Goal: Task Accomplishment & Management: Manage account settings

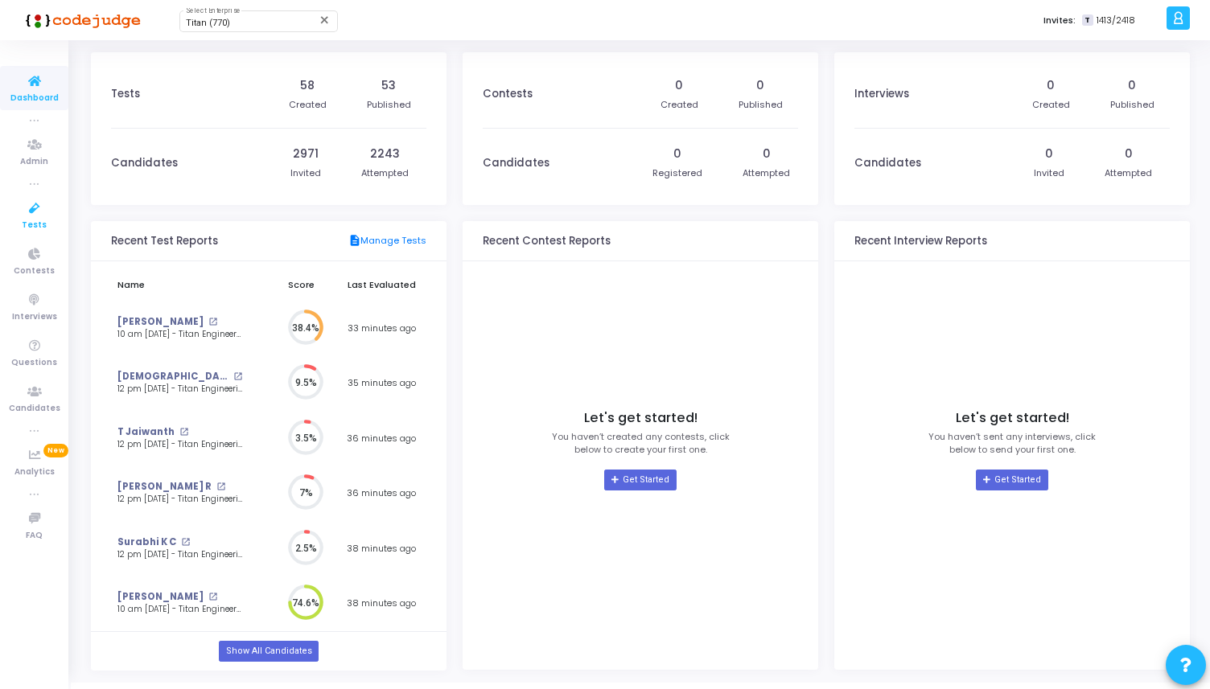
click at [39, 220] on span "Tests" at bounding box center [34, 226] width 25 height 14
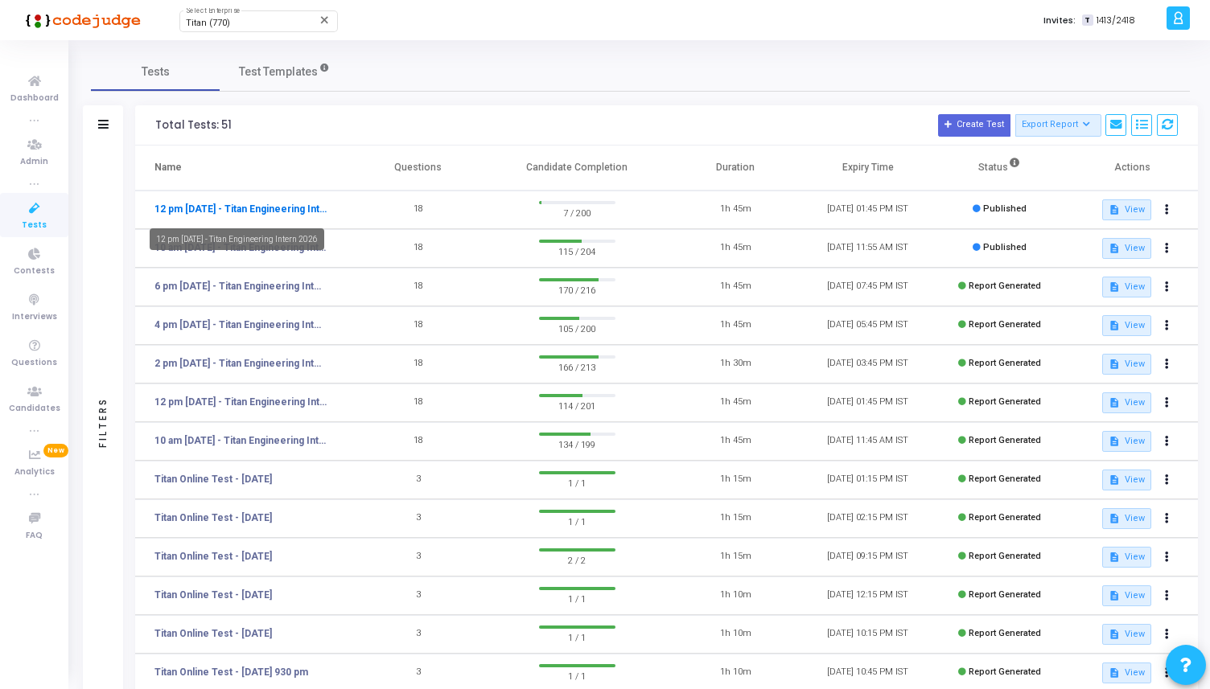
click at [278, 210] on link "12 pm [DATE] - Titan Engineering Intern 2026" at bounding box center [240, 209] width 173 height 14
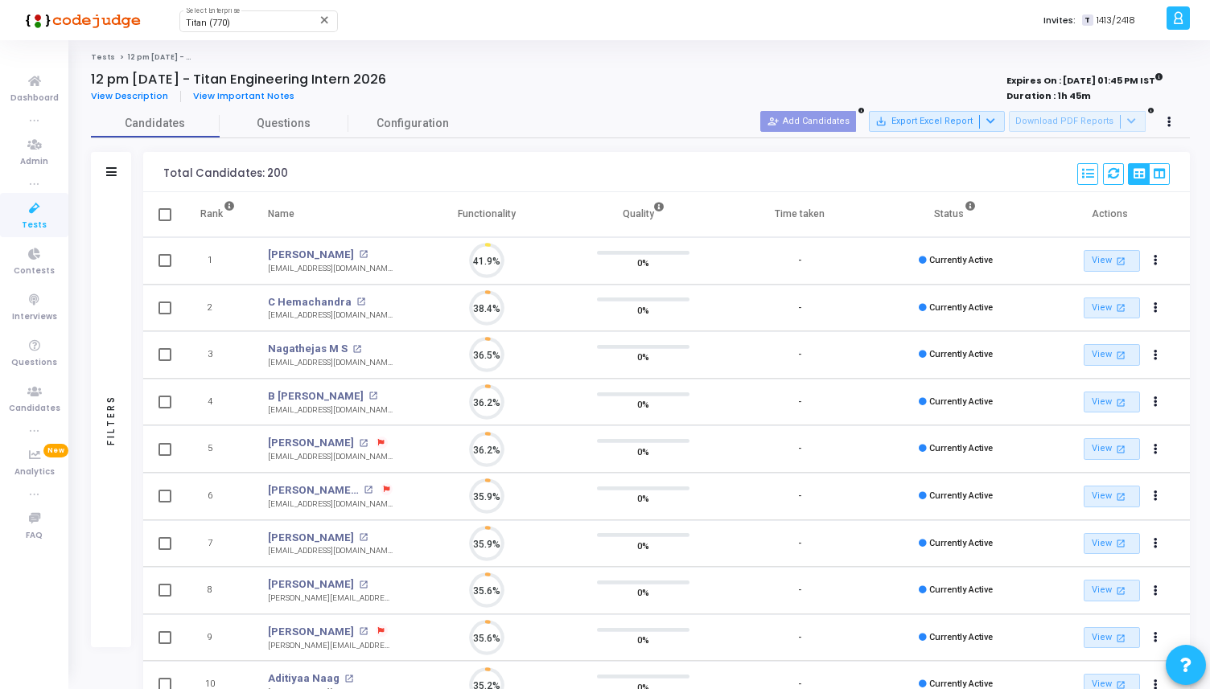
scroll to position [34, 41]
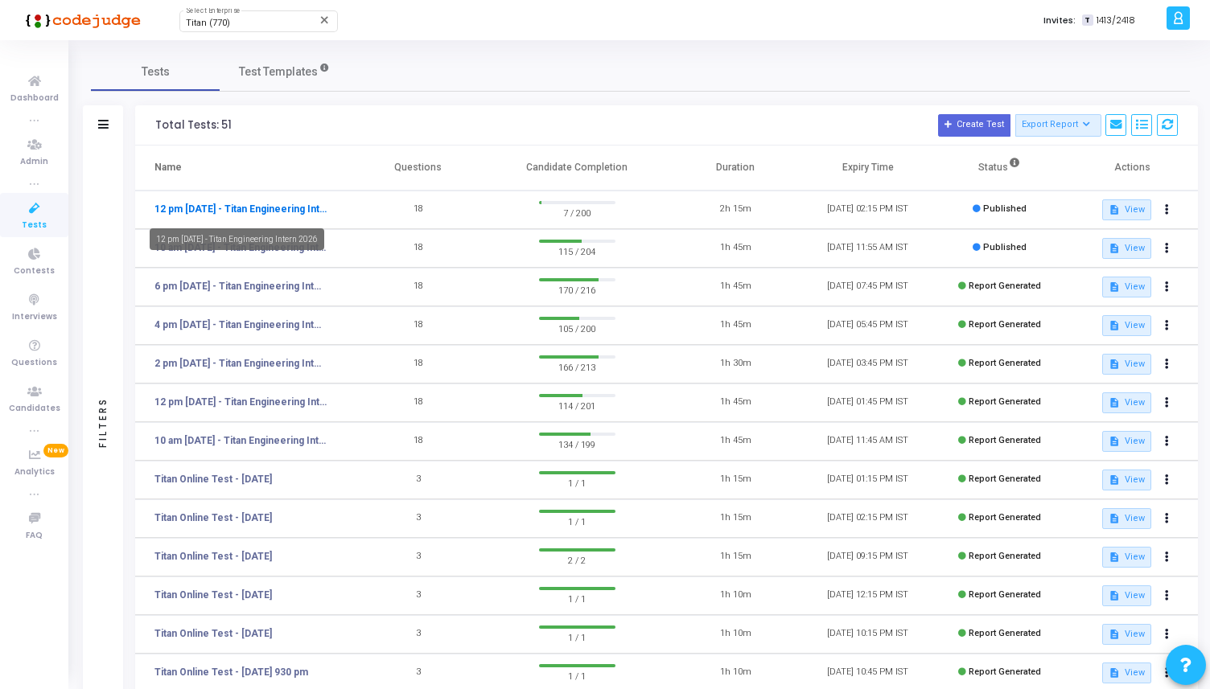
click at [286, 212] on link "12 pm [DATE] - Titan Engineering Intern 2026" at bounding box center [240, 209] width 173 height 14
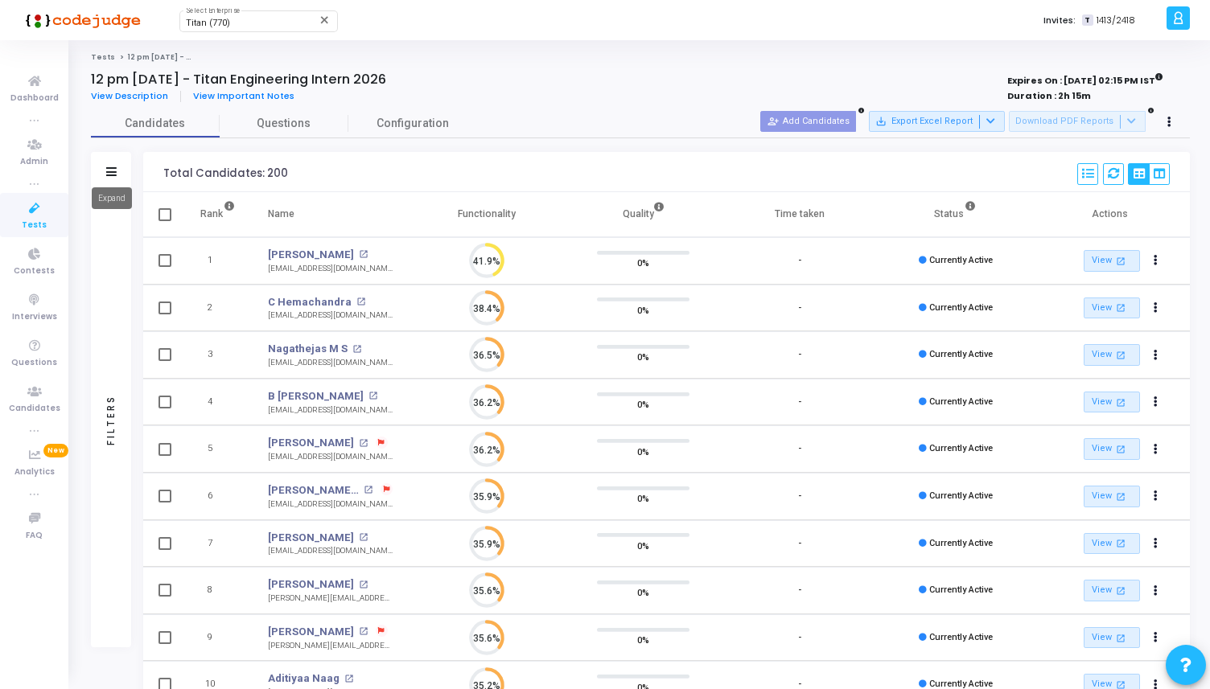
click at [111, 169] on icon at bounding box center [111, 171] width 10 height 9
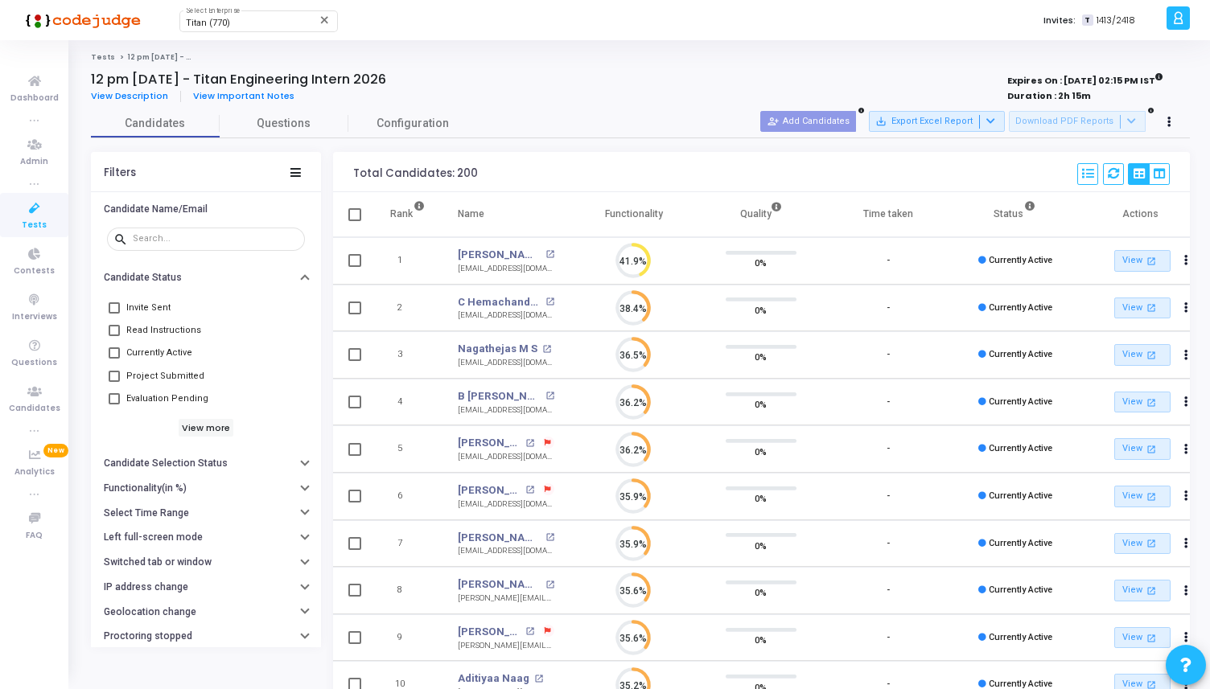
click at [110, 351] on span at bounding box center [114, 352] width 11 height 11
click at [113, 359] on input "Currently Active" at bounding box center [113, 359] width 1 height 1
checkbox input "true"
click at [1112, 176] on icon at bounding box center [1113, 173] width 11 height 11
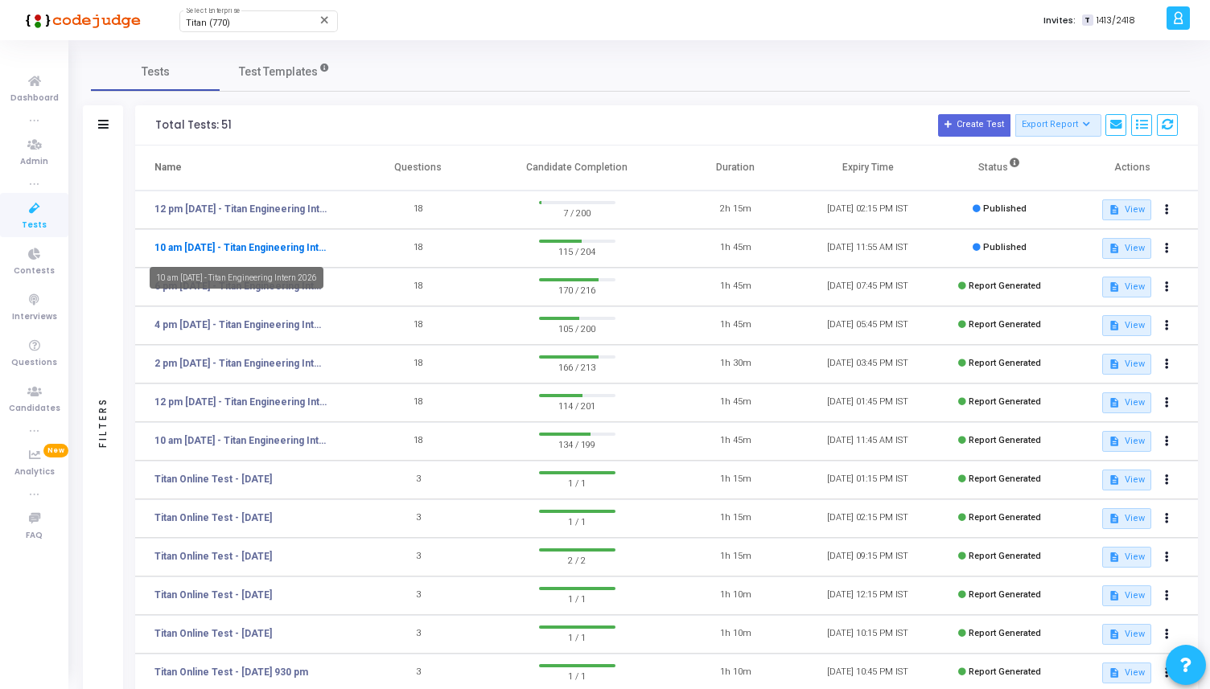
click at [288, 247] on link "10 am [DATE] - Titan Engineering Intern 2026" at bounding box center [240, 248] width 173 height 14
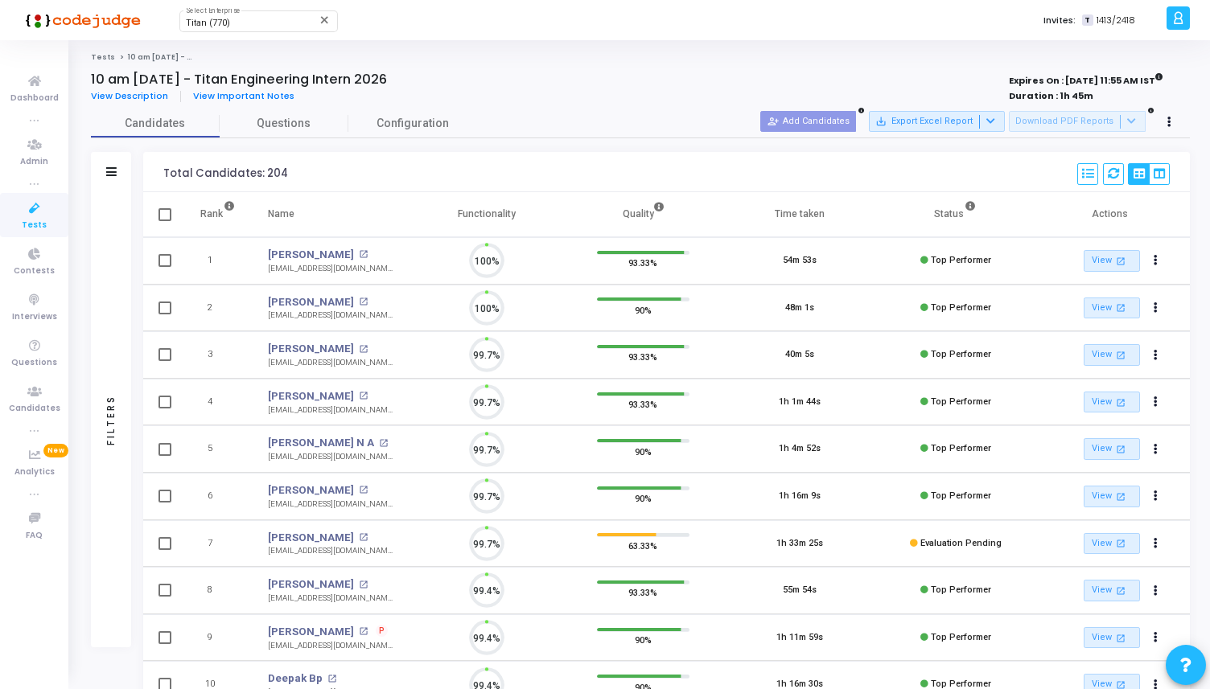
scroll to position [34, 41]
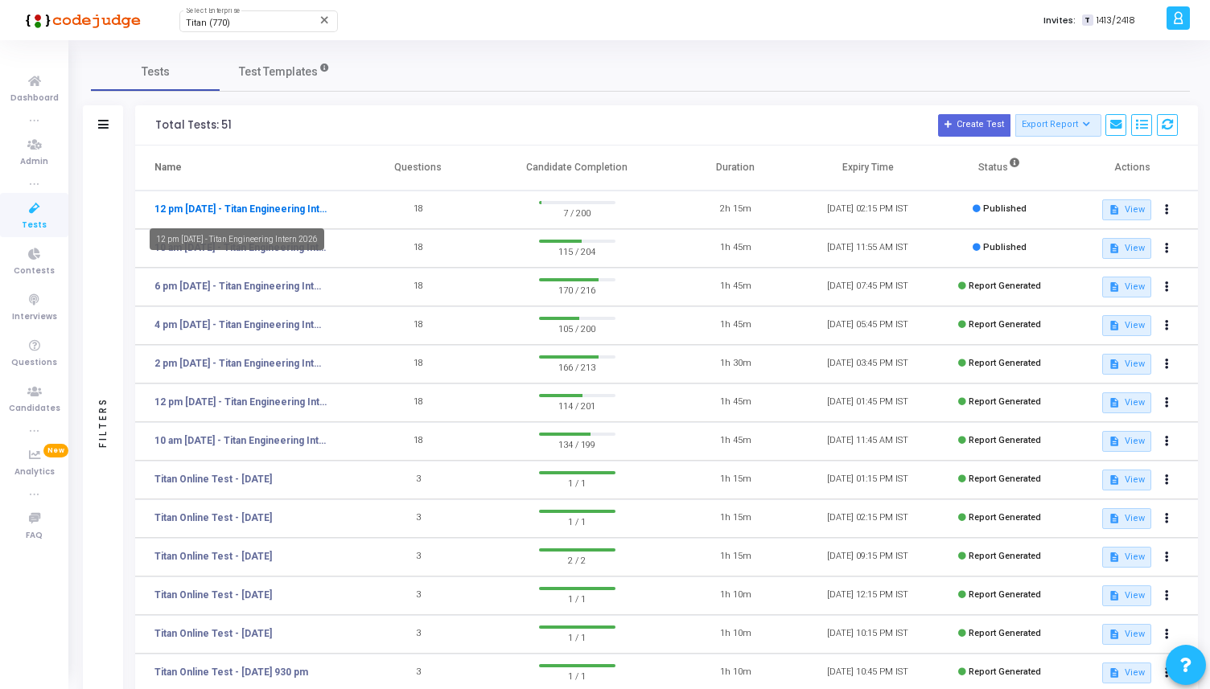
click at [290, 213] on link "12 pm [DATE] - Titan Engineering Intern 2026" at bounding box center [240, 209] width 173 height 14
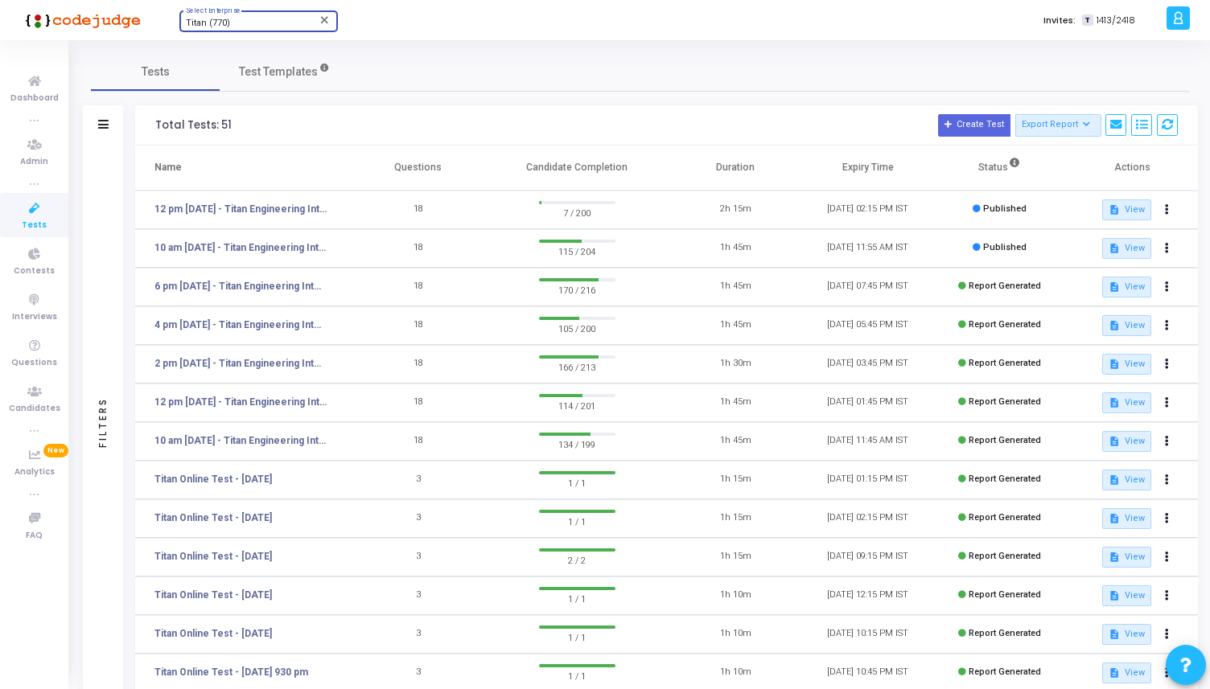
click at [241, 27] on div "Titan (770)" at bounding box center [251, 24] width 130 height 10
type input "net c"
click at [267, 50] on span "Net Connect Global (1028)" at bounding box center [282, 51] width 193 height 27
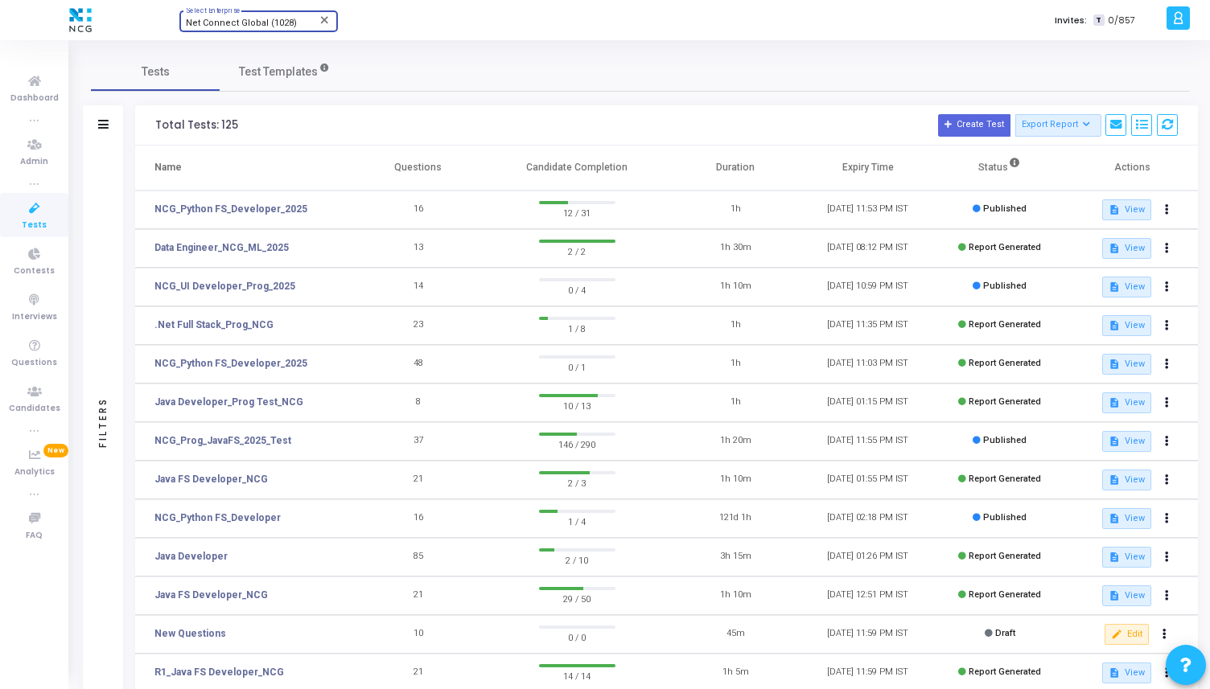
click at [233, 24] on span "Net Connect Global (1028)" at bounding box center [241, 23] width 111 height 10
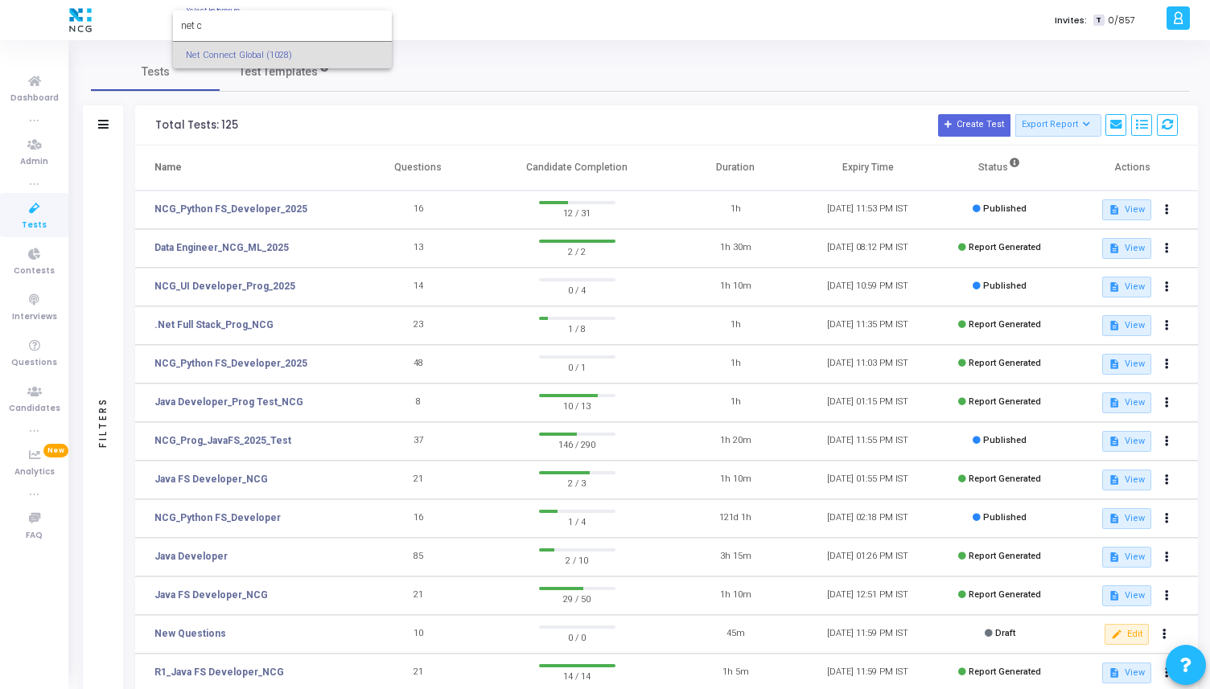
click at [233, 24] on input "net c" at bounding box center [282, 26] width 203 height 14
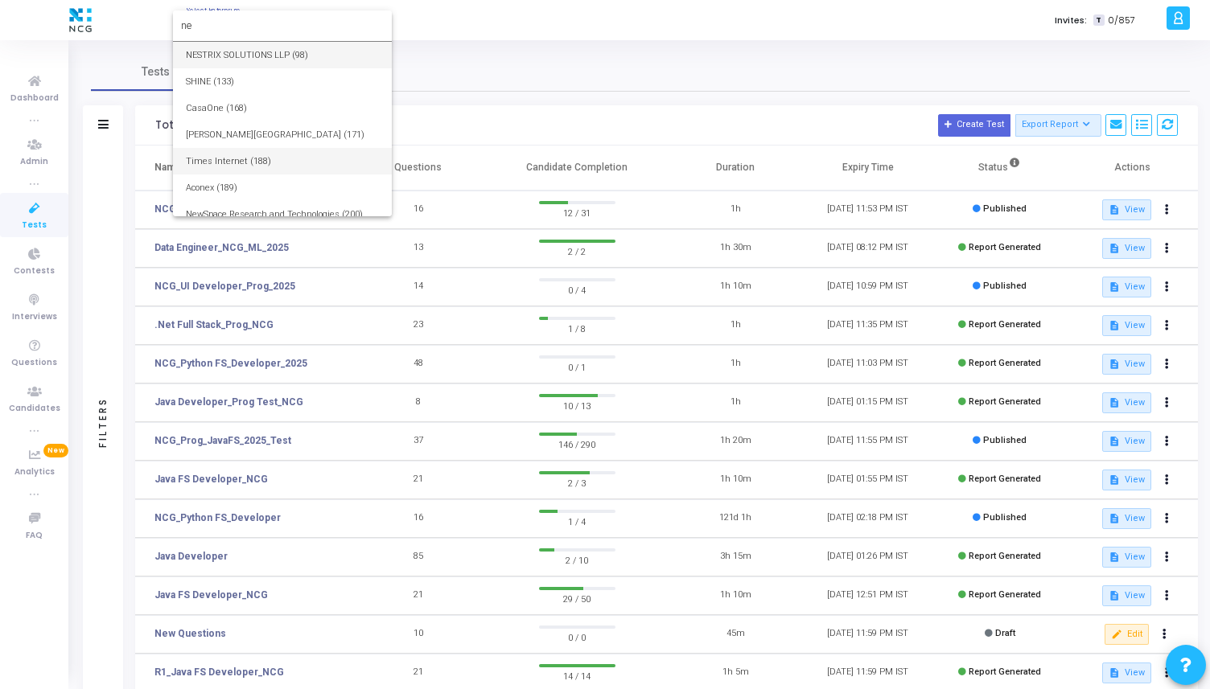
type input "n"
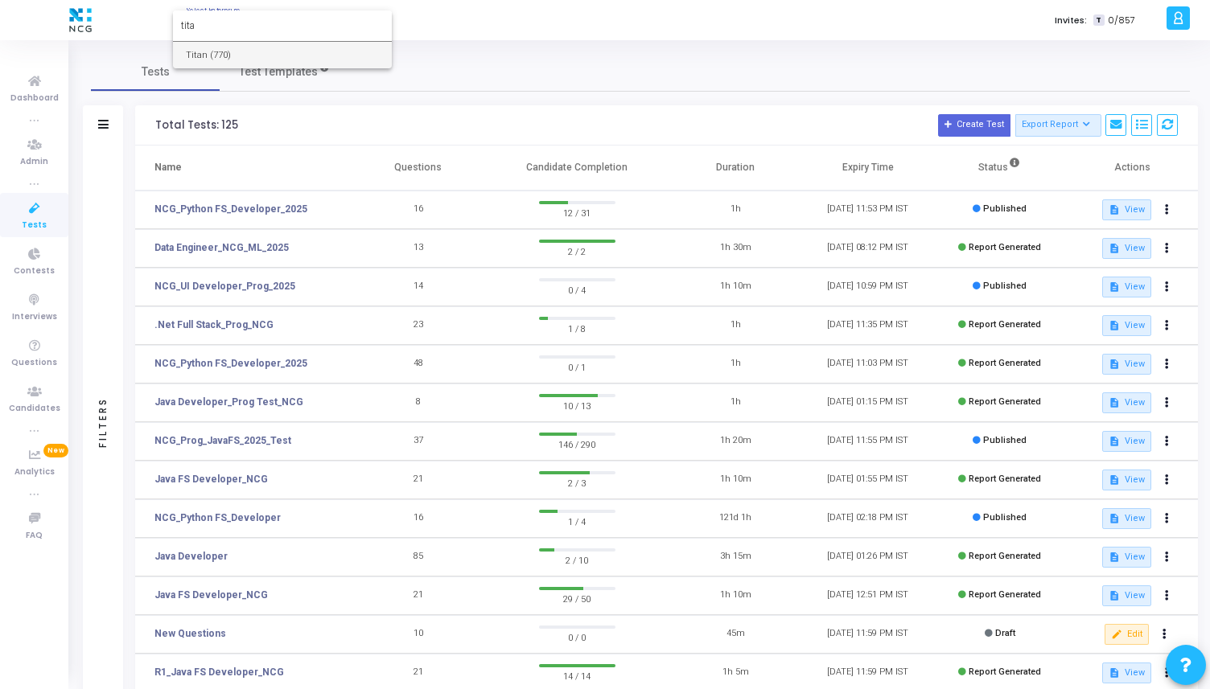
type input "tita"
click at [230, 57] on span "Titan (770)" at bounding box center [282, 55] width 193 height 27
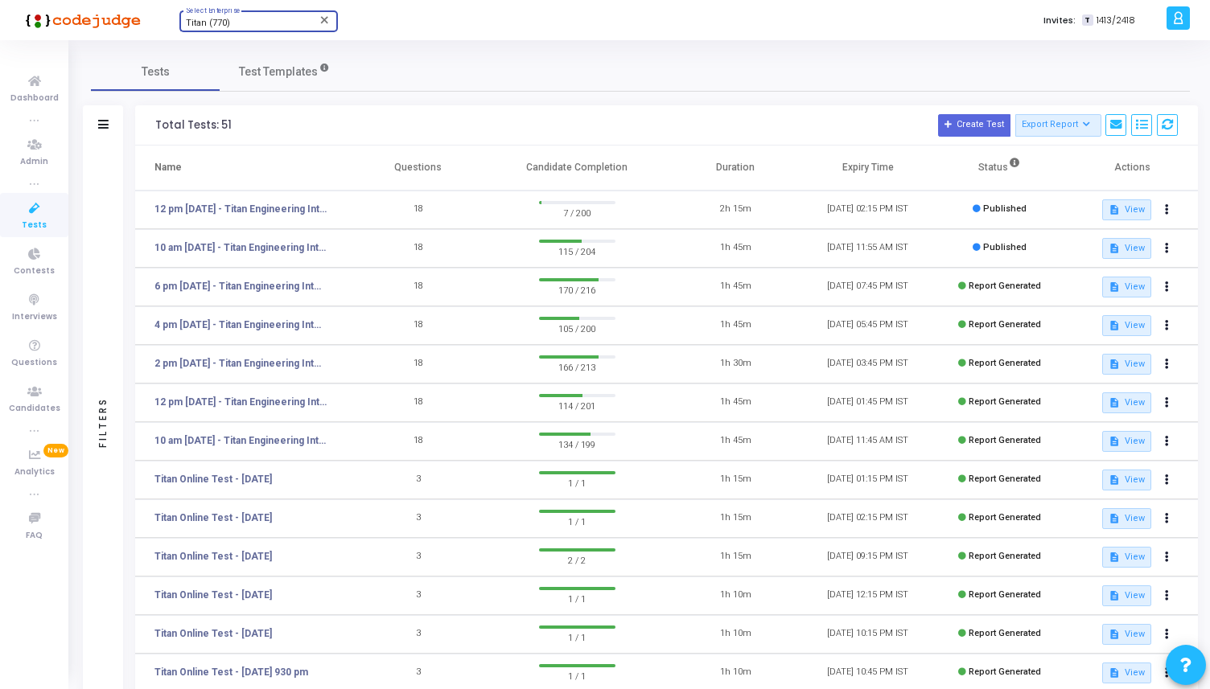
click at [544, 66] on div "Tests Test Templates" at bounding box center [640, 71] width 1099 height 39
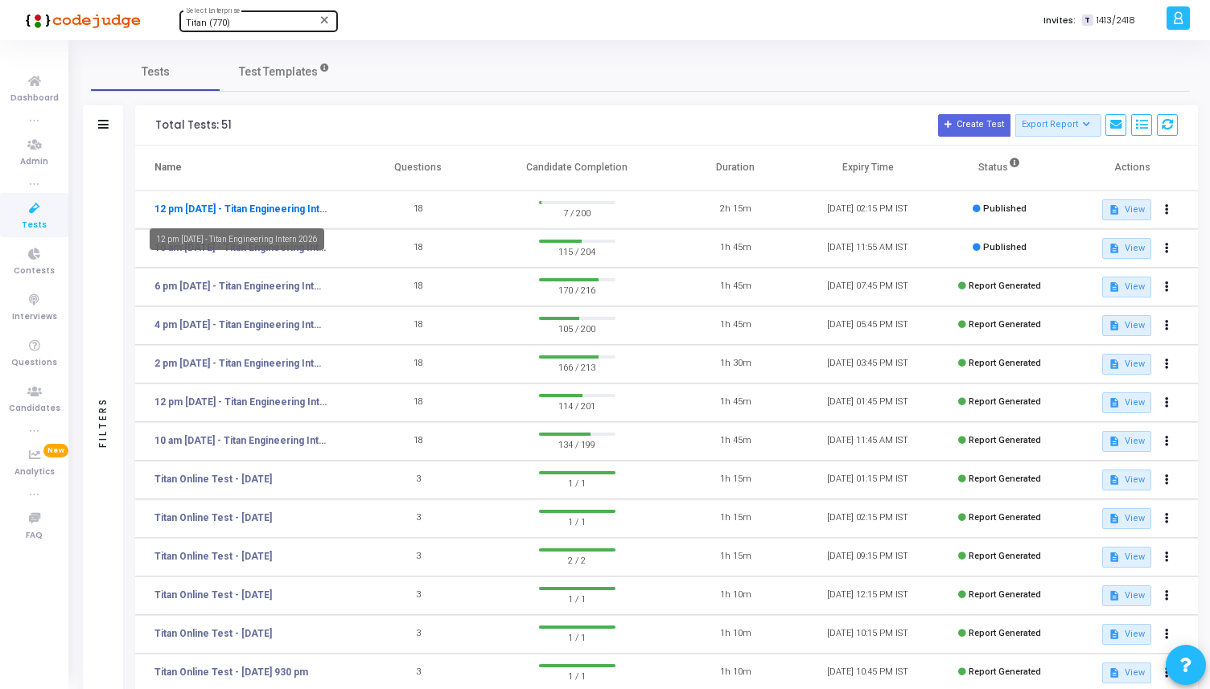
click at [291, 204] on link "12 pm [DATE] - Titan Engineering Intern 2026" at bounding box center [240, 209] width 173 height 14
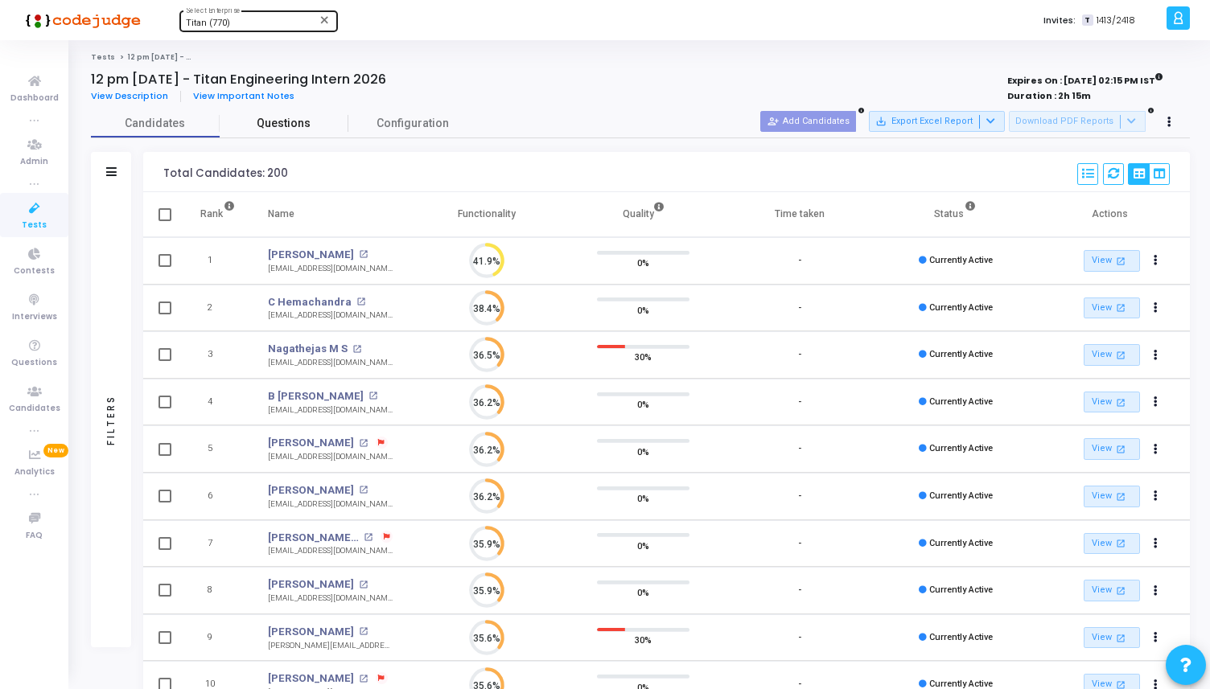
click at [286, 121] on span "Questions" at bounding box center [284, 123] width 129 height 17
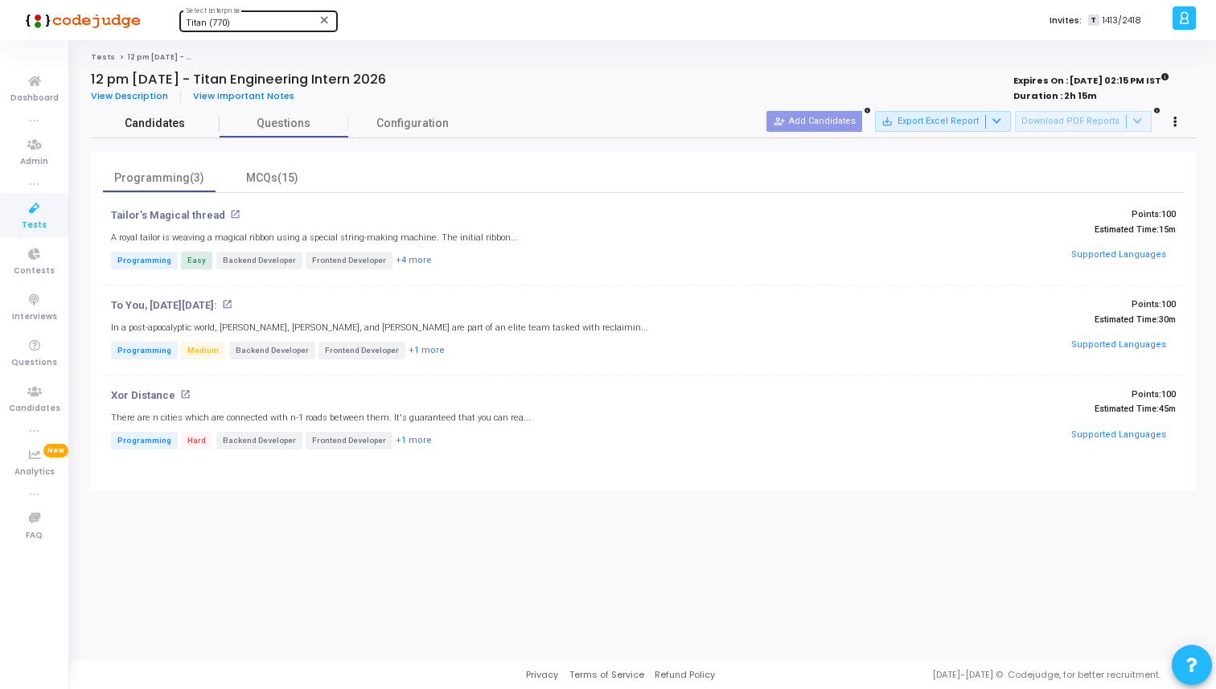
click at [157, 125] on span "Candidates" at bounding box center [155, 123] width 129 height 17
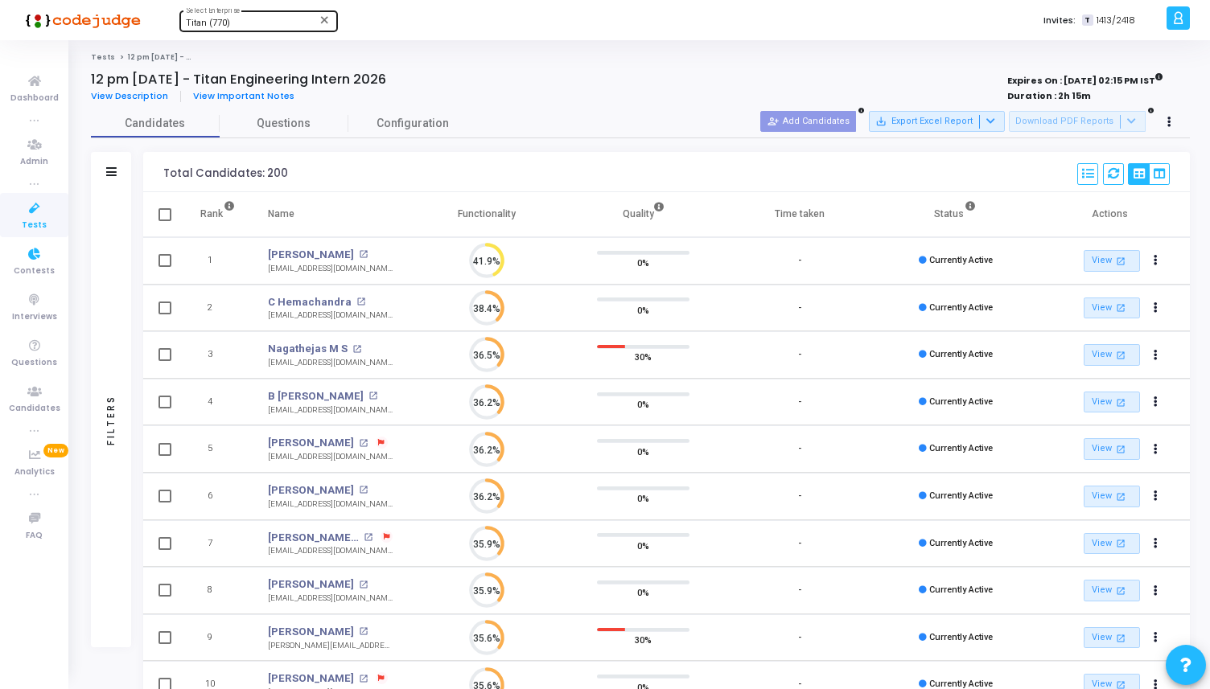
click at [33, 209] on icon at bounding box center [35, 209] width 34 height 20
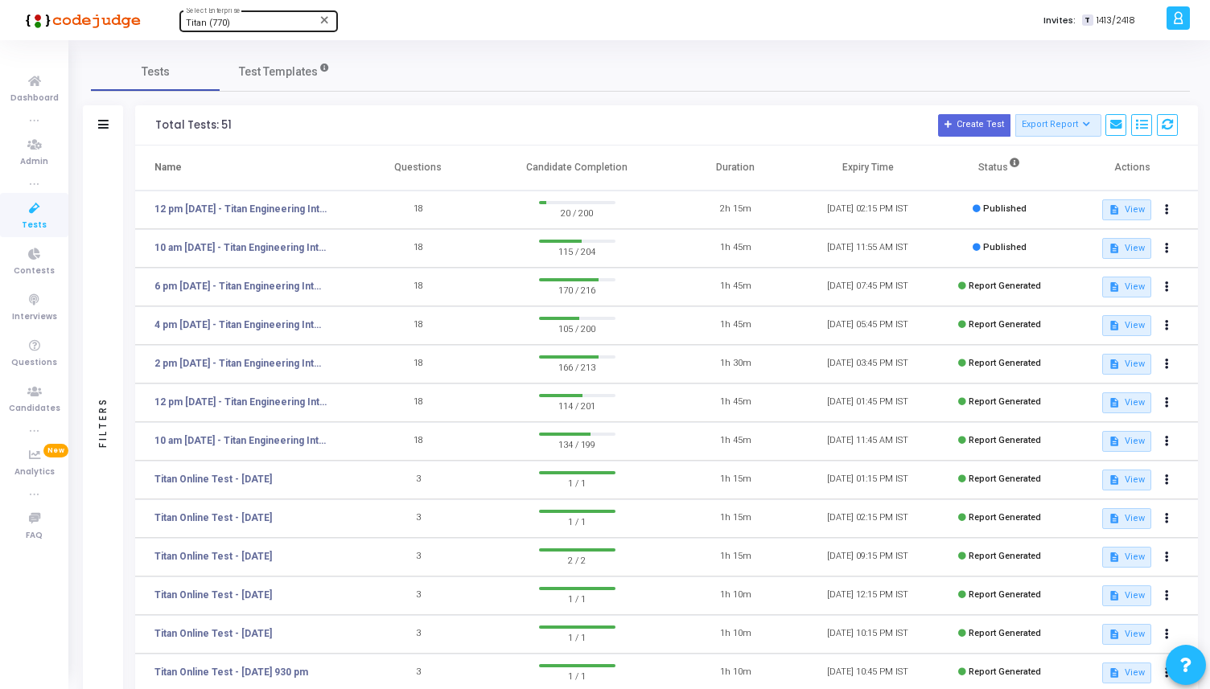
click at [258, 196] on td "12 pm [DATE] - Titan Engineering Intern 2026" at bounding box center [243, 210] width 217 height 39
click at [254, 209] on link "12 pm [DATE] - Titan Engineering Intern 2026" at bounding box center [240, 209] width 173 height 14
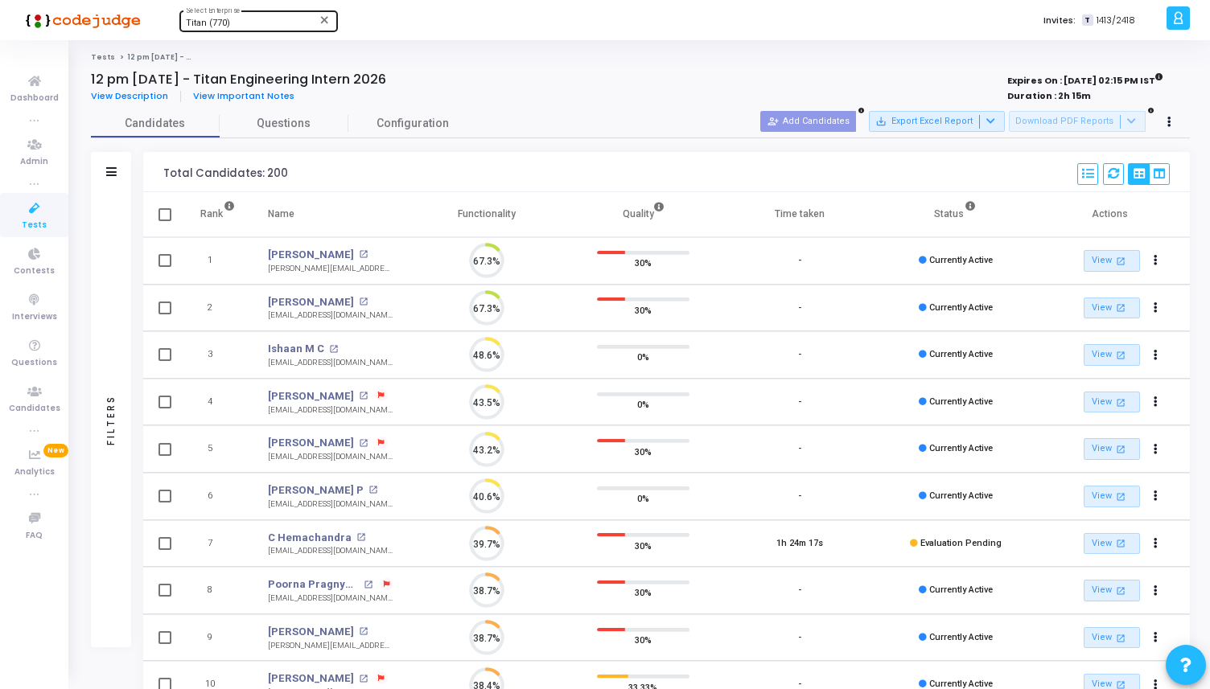
scroll to position [34, 41]
click at [1079, 175] on button at bounding box center [1087, 174] width 21 height 22
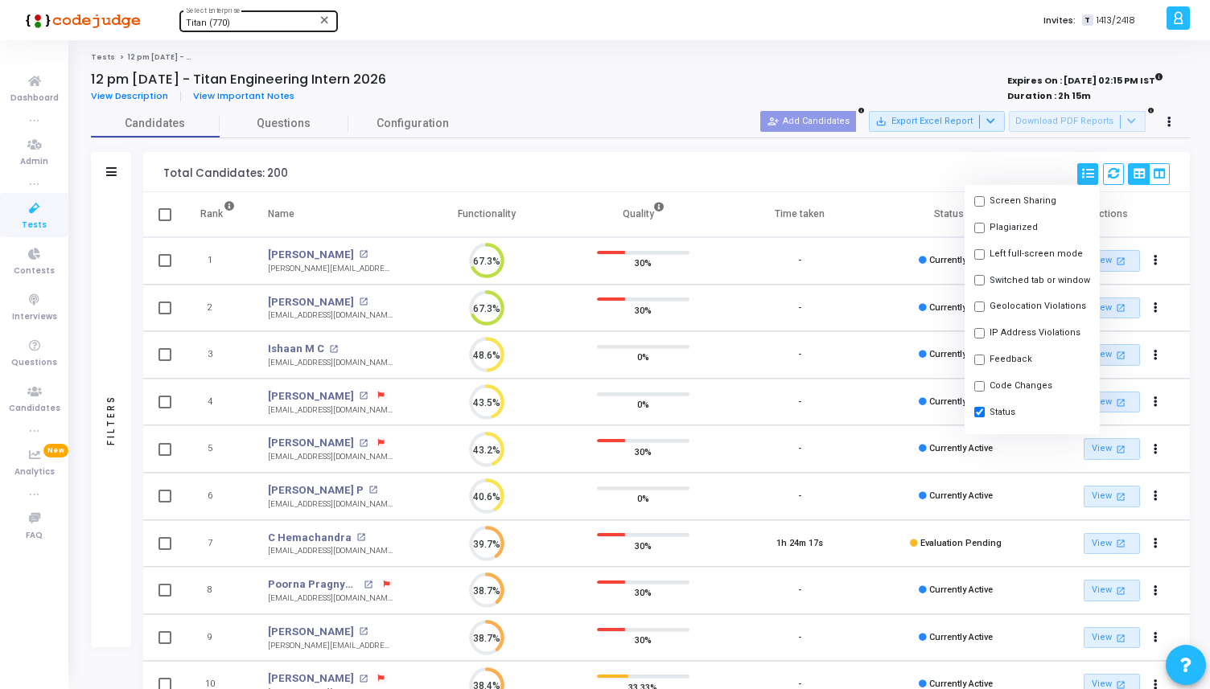
click at [974, 361] on input "checkbox" at bounding box center [979, 360] width 10 height 10
checkbox input "true"
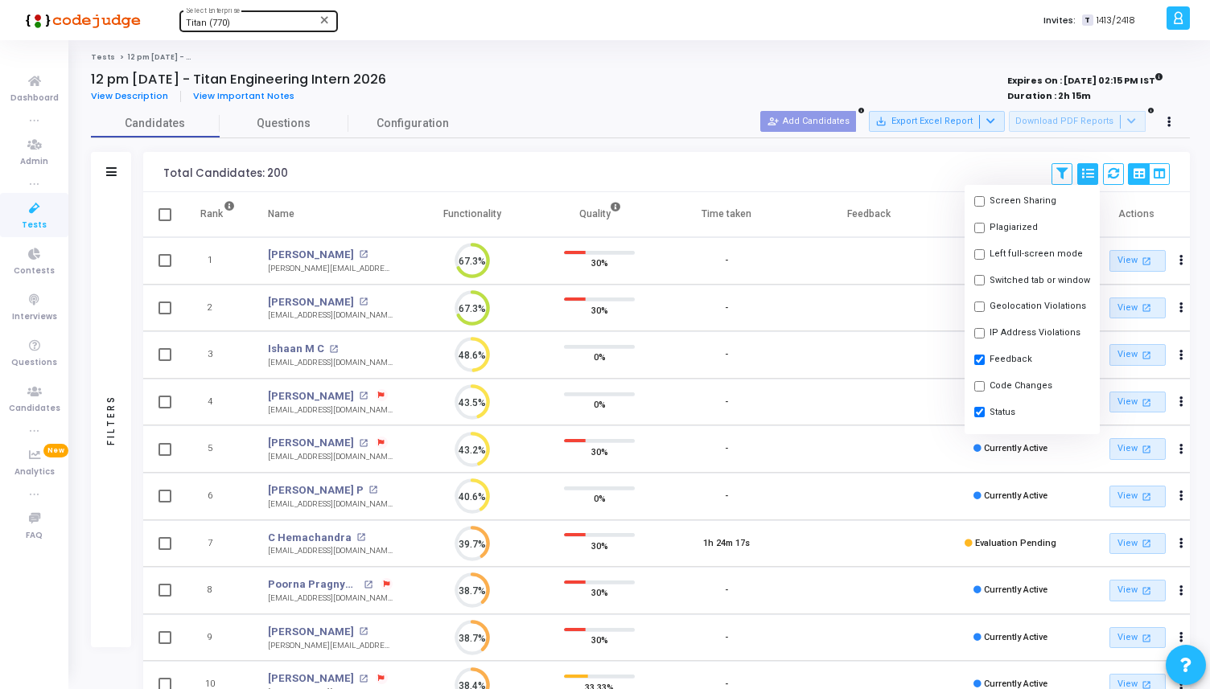
click at [722, 161] on div "Total Candidates: 200 Save View Delete View Select S No Name Questions Function…" at bounding box center [666, 172] width 1046 height 40
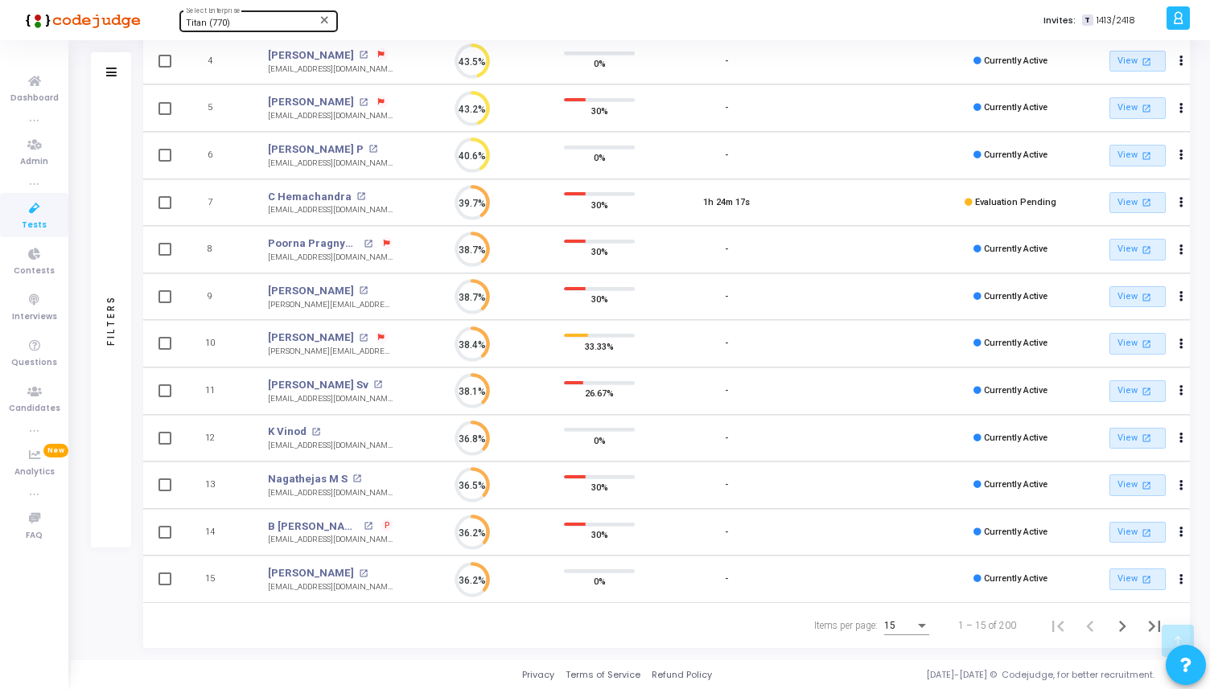
click at [911, 626] on div "15" at bounding box center [899, 626] width 31 height 11
click at [908, 621] on span "50" at bounding box center [907, 616] width 45 height 29
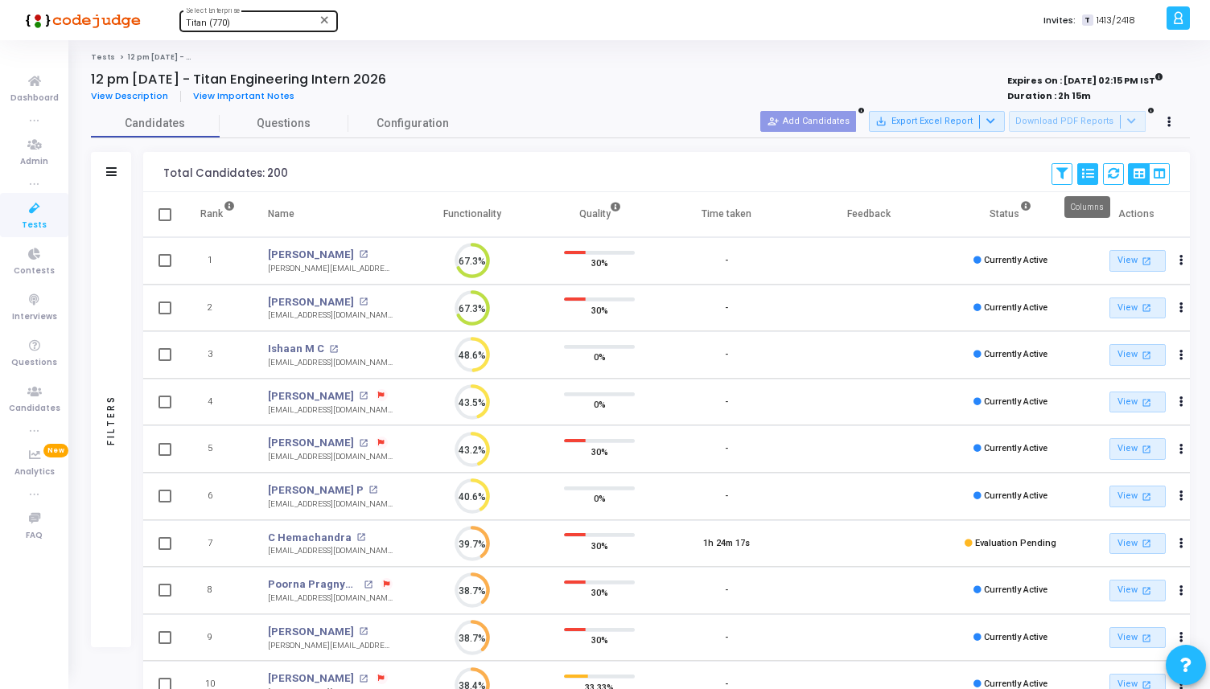
click at [1089, 176] on icon at bounding box center [1087, 173] width 11 height 11
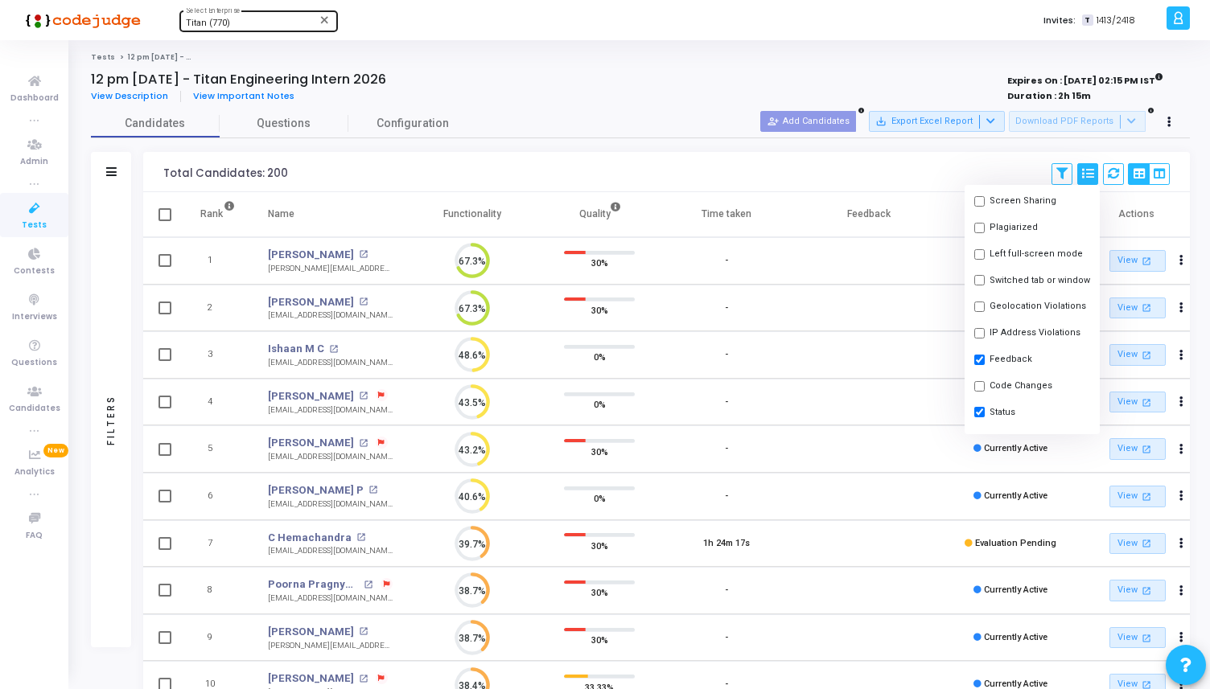
click at [981, 360] on input "checkbox" at bounding box center [979, 360] width 10 height 10
checkbox input "false"
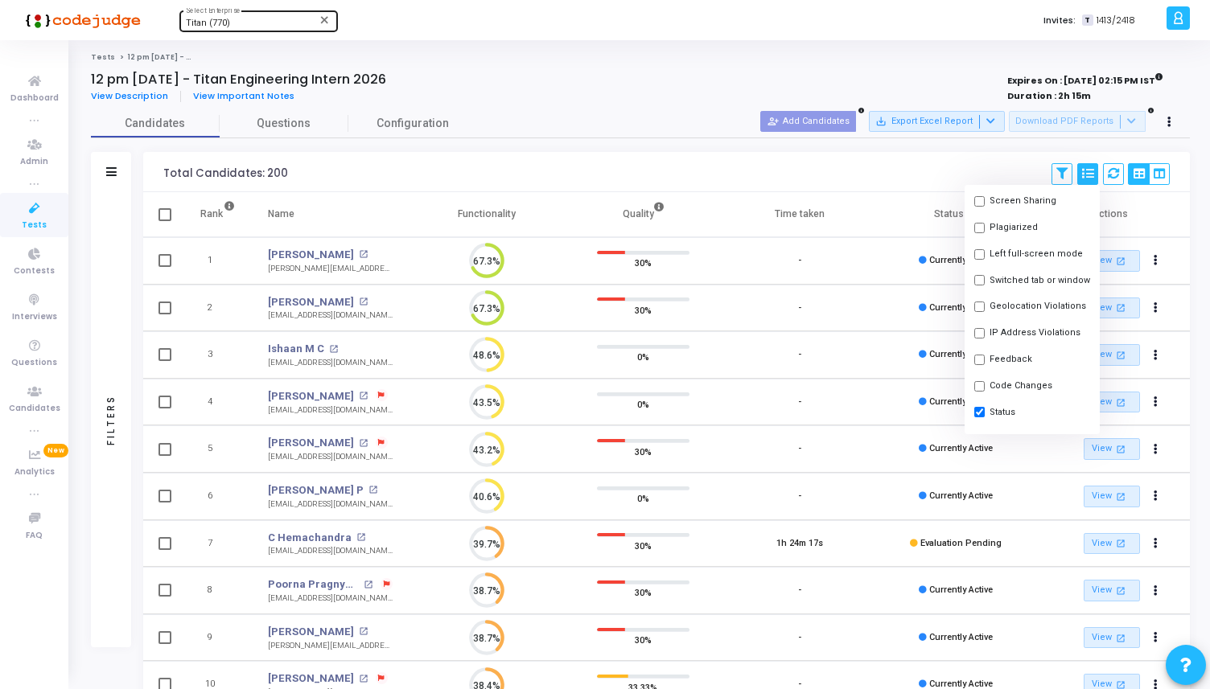
click at [660, 157] on div "Total Candidates: 200 Save View Delete View Select S No Name Questions Function…" at bounding box center [666, 172] width 1046 height 40
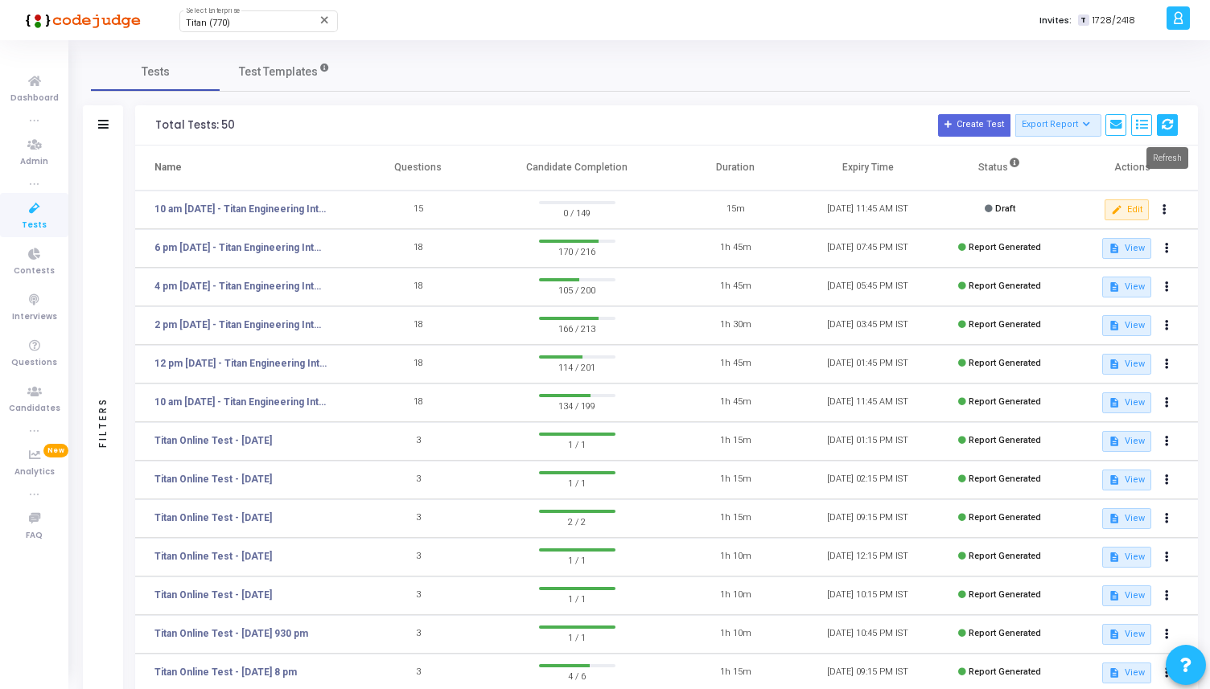
click at [1170, 125] on icon at bounding box center [1167, 124] width 11 height 11
